Goal: Information Seeking & Learning: Learn about a topic

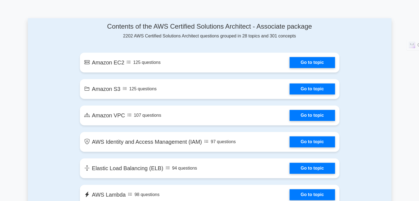
scroll to position [287, 0]
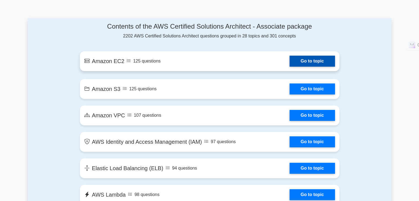
click at [290, 67] on link "Go to topic" at bounding box center [312, 61] width 45 height 11
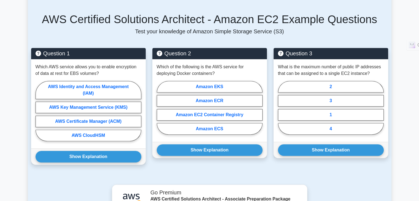
scroll to position [324, 0]
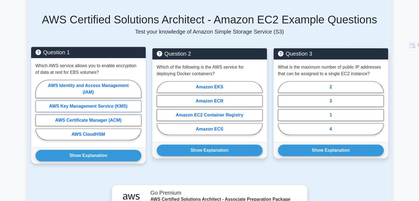
click at [94, 104] on label "AWS Key Management Service (KMS)" at bounding box center [89, 107] width 106 height 12
click at [39, 110] on input "AWS Key Management Service (KMS)" at bounding box center [38, 112] width 4 height 4
radio input "true"
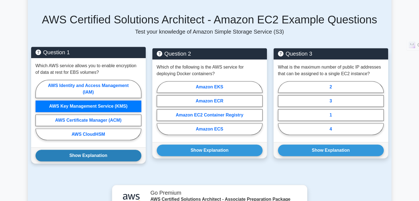
click at [82, 158] on button "Show Explanation" at bounding box center [89, 156] width 106 height 12
